Goal: Task Accomplishment & Management: Manage account settings

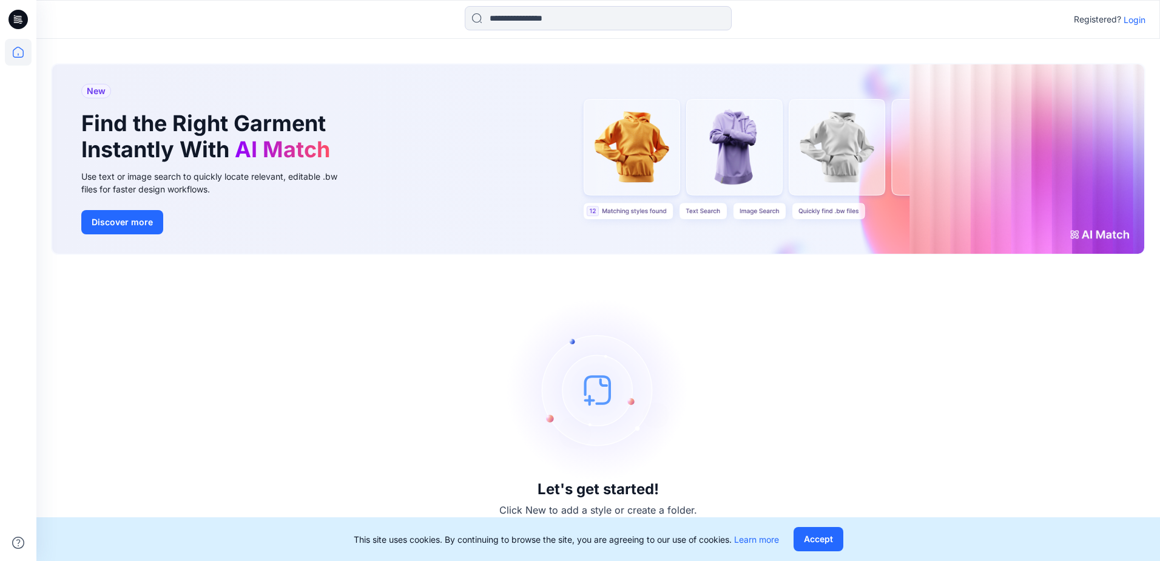
click at [1135, 23] on p "Login" at bounding box center [1135, 19] width 22 height 13
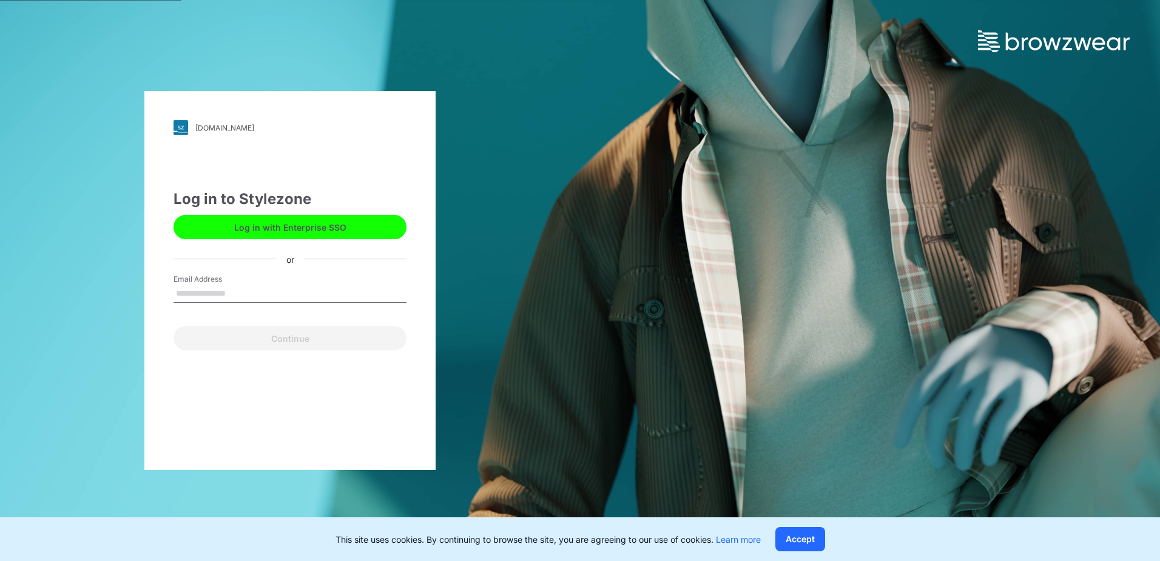
click at [355, 230] on button "Log in with Enterprise SSO" at bounding box center [290, 227] width 233 height 24
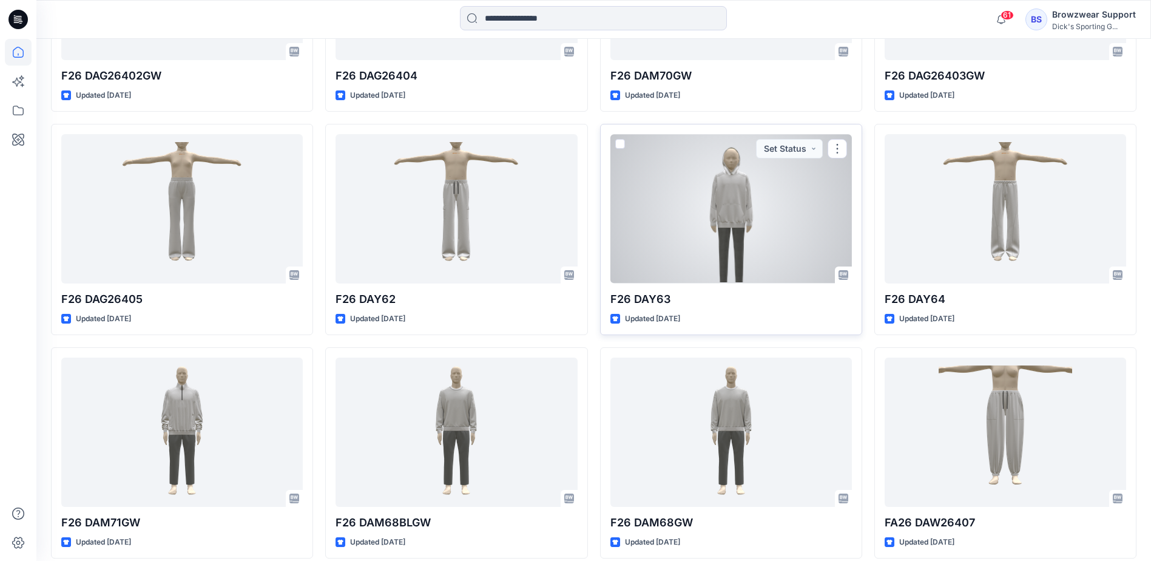
scroll to position [1152, 0]
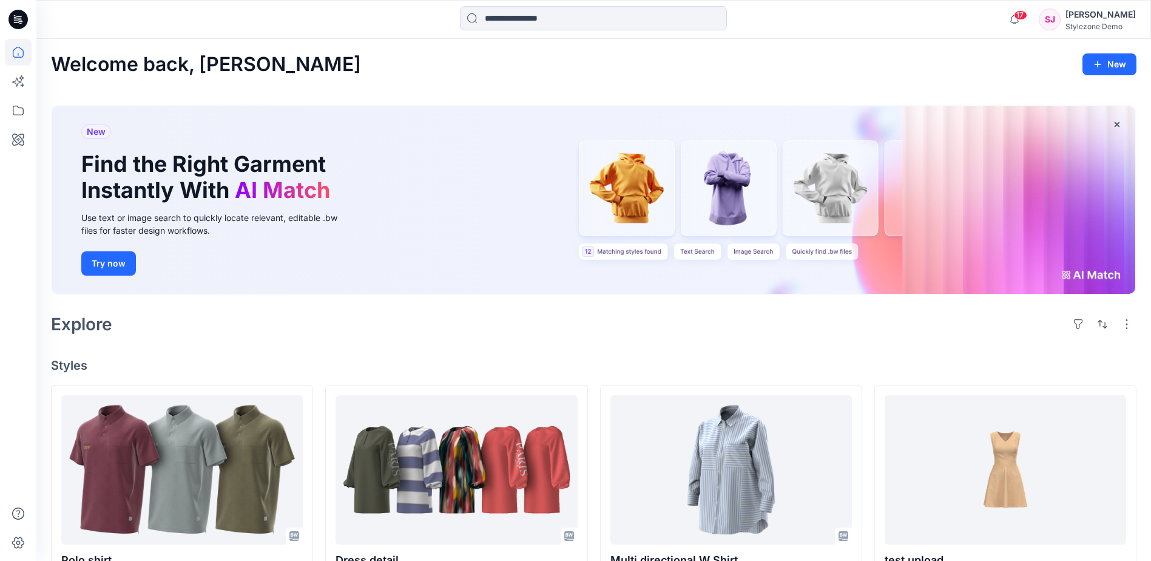
click at [1100, 22] on div "Stylezone Demo" at bounding box center [1101, 26] width 70 height 9
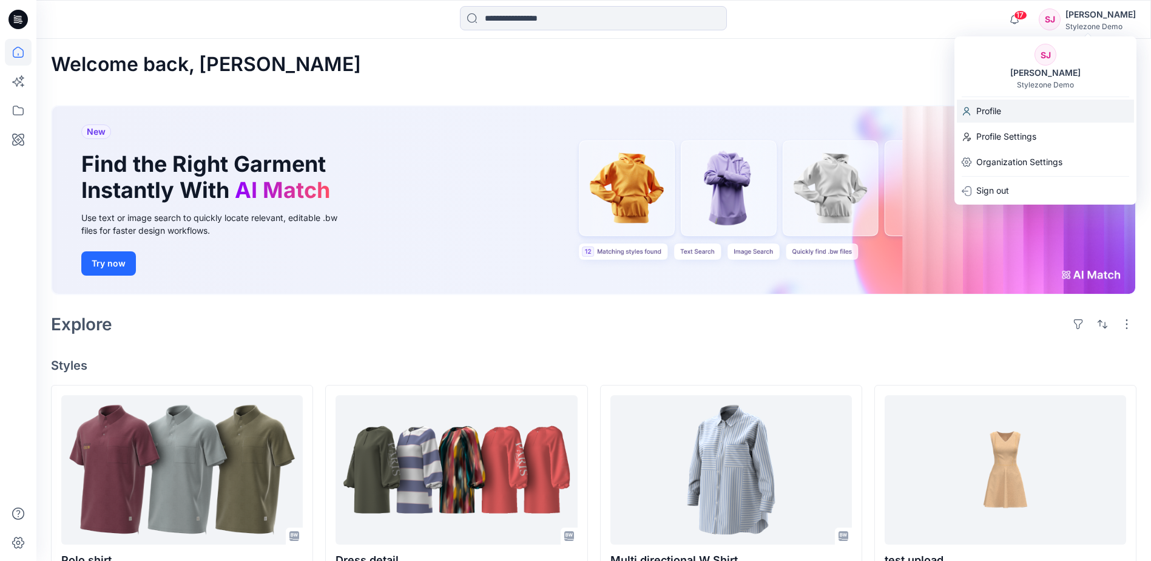
click at [1009, 112] on div "Profile" at bounding box center [1045, 111] width 177 height 23
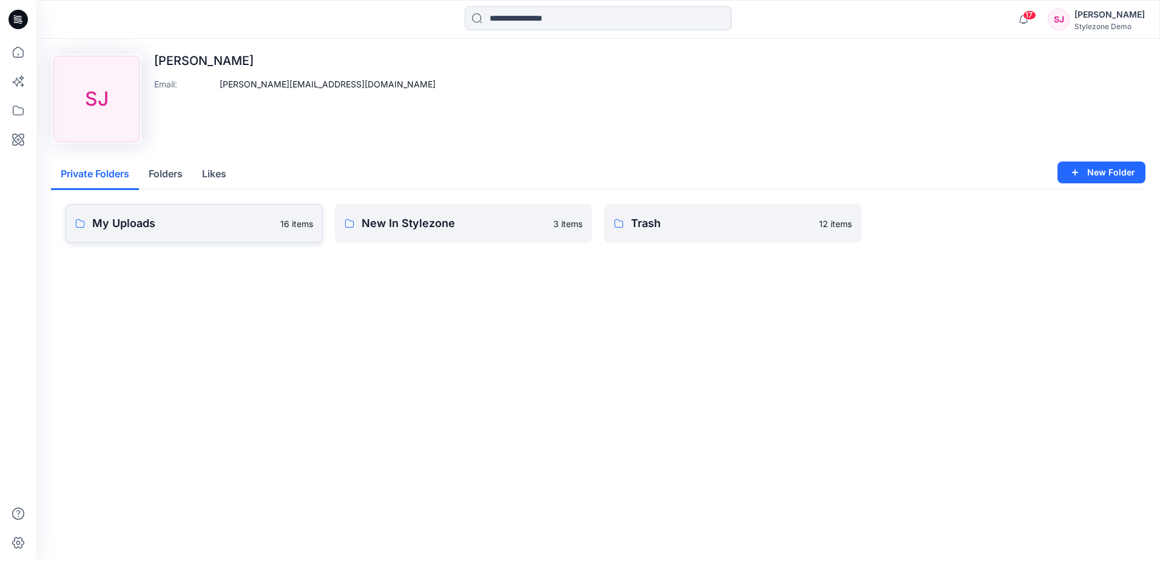
click at [237, 231] on p "My Uploads" at bounding box center [182, 223] width 181 height 17
